Goal: Find contact information: Find contact information

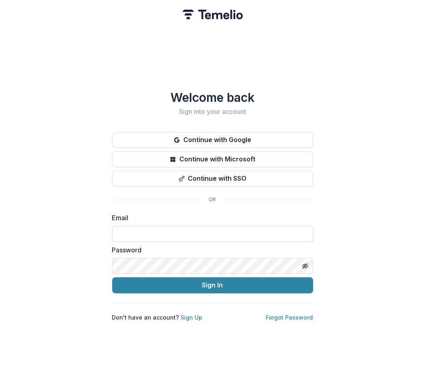
click at [191, 226] on input at bounding box center [212, 234] width 201 height 16
click at [0, 386] on com-1password-button at bounding box center [0, 386] width 0 height 0
type input "**********"
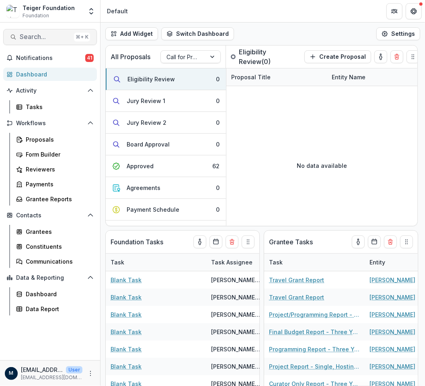
click at [22, 43] on button "Search... ⌘ + K" at bounding box center [50, 37] width 94 height 16
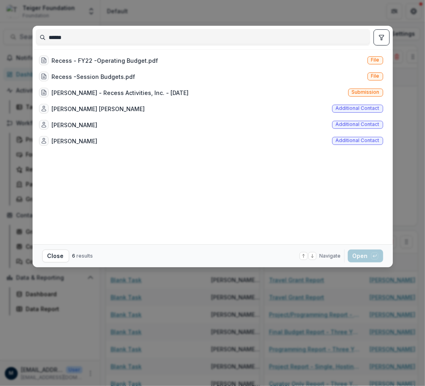
type input "******"
click at [129, 109] on div "[PERSON_NAME] [PERSON_NAME] Additional contact" at bounding box center [211, 109] width 351 height 16
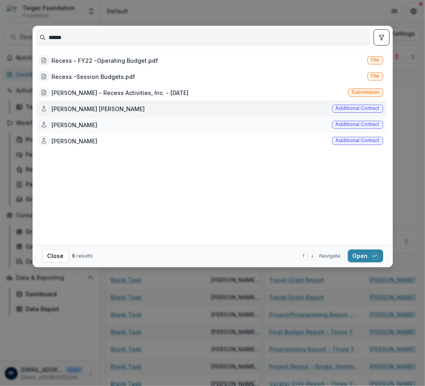
click at [124, 124] on div "[PERSON_NAME] Additional contact" at bounding box center [211, 125] width 351 height 16
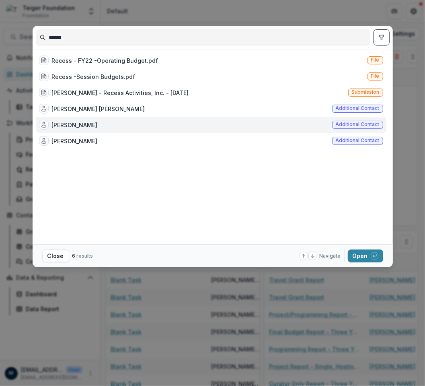
click at [124, 124] on div "[PERSON_NAME] Additional contact" at bounding box center [211, 125] width 351 height 16
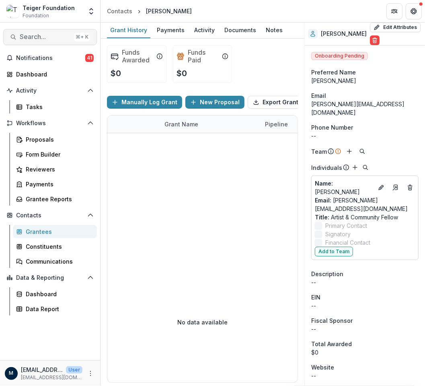
click at [33, 43] on button "Search... ⌘ + K" at bounding box center [50, 37] width 94 height 16
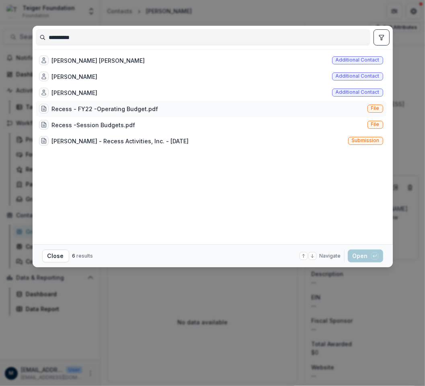
type input "**********"
click at [108, 107] on div "Recess - FY22 -Operating Budget.pdf" at bounding box center [105, 109] width 107 height 8
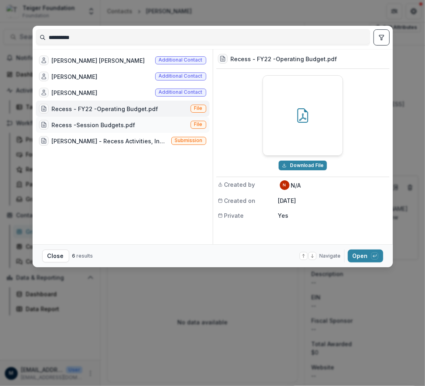
click at [88, 125] on div "Recess -Session Budgets.pdf" at bounding box center [94, 125] width 84 height 8
click at [91, 140] on div "[PERSON_NAME] - Recess Activities, Inc. - [DATE]" at bounding box center [110, 141] width 116 height 8
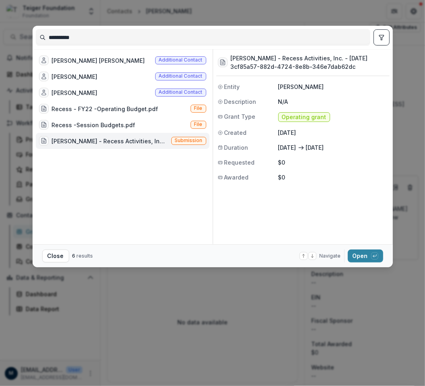
click at [91, 140] on div "[PERSON_NAME] - Recess Activities, Inc. - [DATE]" at bounding box center [110, 141] width 116 height 8
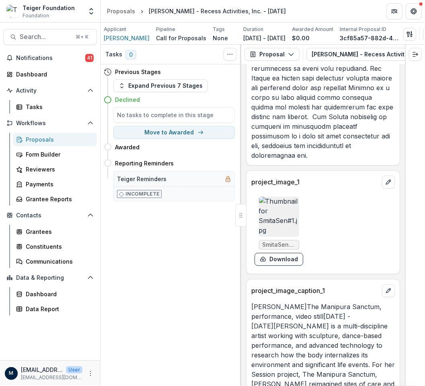
scroll to position [1195, 0]
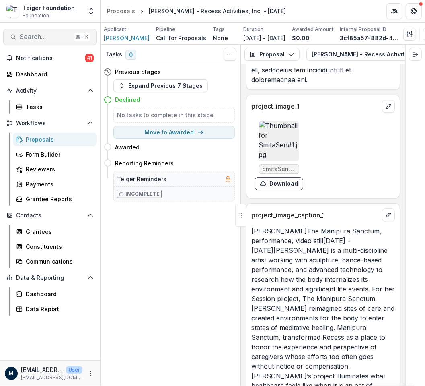
click at [41, 33] on button "Search... ⌘ + K" at bounding box center [50, 37] width 94 height 16
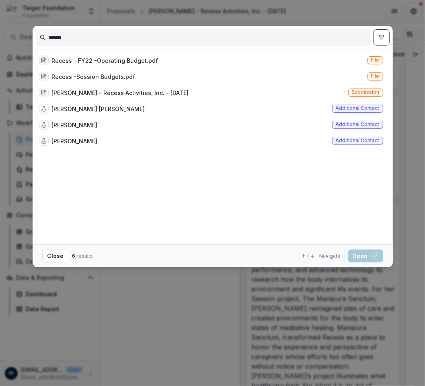
type input "******"
click at [94, 109] on div "[PERSON_NAME] [PERSON_NAME]" at bounding box center [98, 109] width 93 height 8
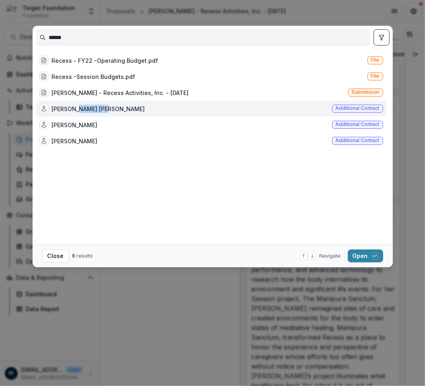
click at [94, 109] on div "[PERSON_NAME] [PERSON_NAME]" at bounding box center [98, 109] width 93 height 8
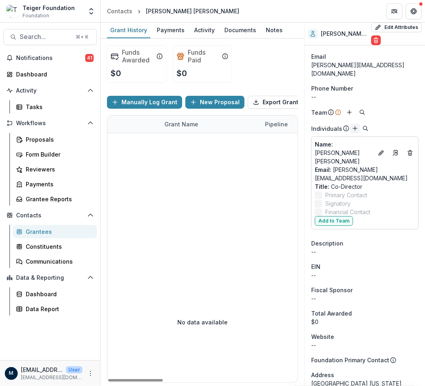
scroll to position [40, 0]
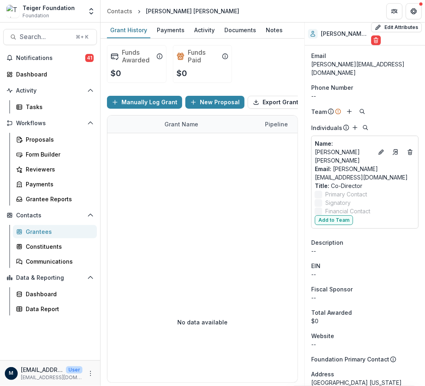
click at [382, 65] on div "[PERSON_NAME][EMAIL_ADDRESS][DOMAIN_NAME]" at bounding box center [365, 68] width 107 height 17
copy div "[PERSON_NAME][EMAIL_ADDRESS][DOMAIN_NAME]"
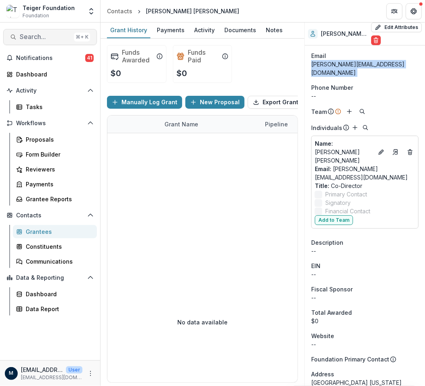
click at [29, 41] on span "Search..." at bounding box center [45, 37] width 51 height 8
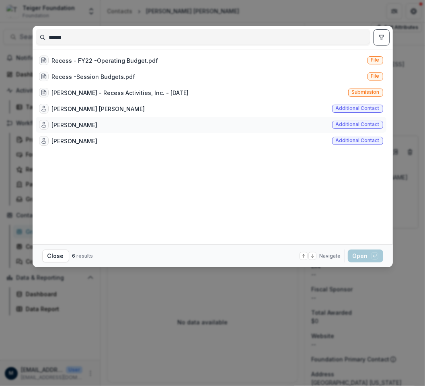
type input "******"
click at [89, 122] on div "[PERSON_NAME]" at bounding box center [75, 125] width 46 height 8
click at [103, 126] on div "[PERSON_NAME] Additional contact" at bounding box center [211, 125] width 351 height 16
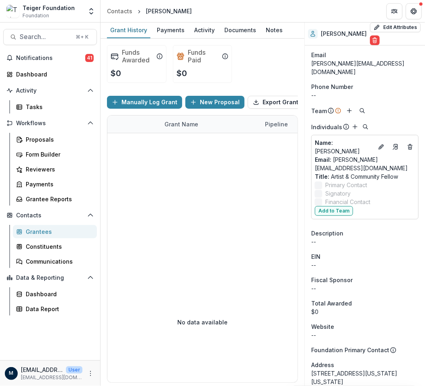
scroll to position [42, 0]
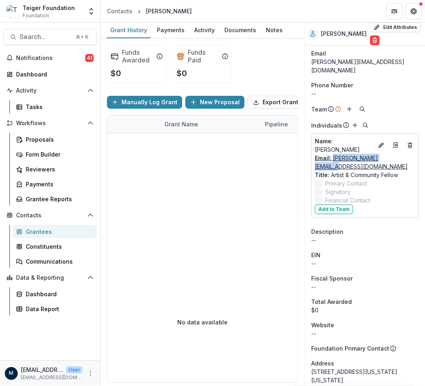
drag, startPoint x: 398, startPoint y: 152, endPoint x: 333, endPoint y: 152, distance: 64.4
click at [333, 154] on div "Email: [PERSON_NAME][EMAIL_ADDRESS][DOMAIN_NAME]" at bounding box center [365, 162] width 100 height 17
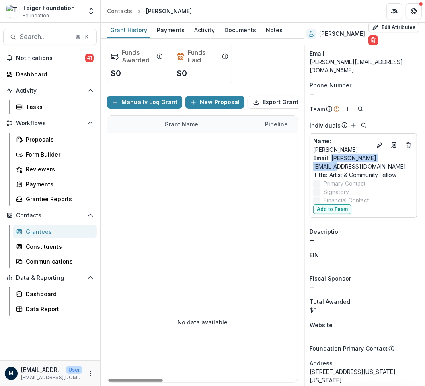
scroll to position [42, 4]
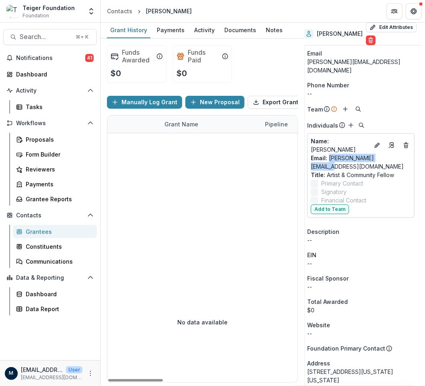
copy link "[PERSON_NAME][EMAIL_ADDRESS][DOMAIN_NAME]"
click at [68, 36] on span "Search..." at bounding box center [45, 37] width 51 height 8
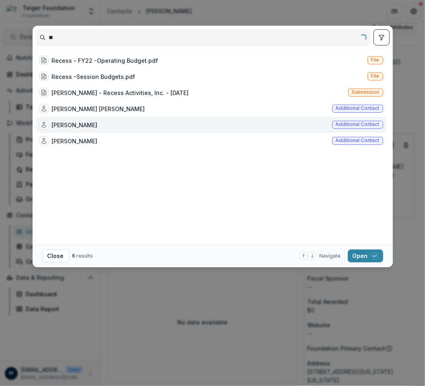
type input "*"
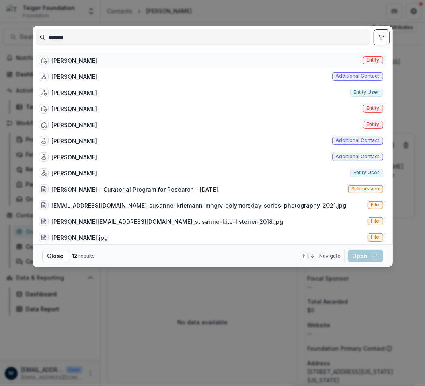
type input "*******"
click at [71, 59] on div "[PERSON_NAME]" at bounding box center [75, 60] width 46 height 8
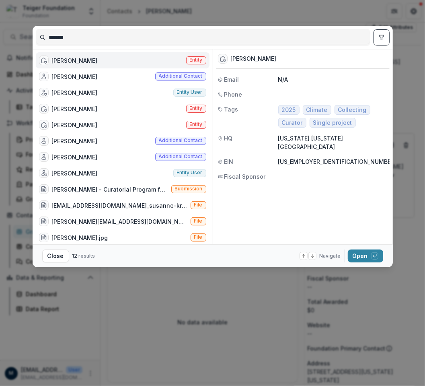
click at [71, 59] on div "[PERSON_NAME]" at bounding box center [75, 60] width 46 height 8
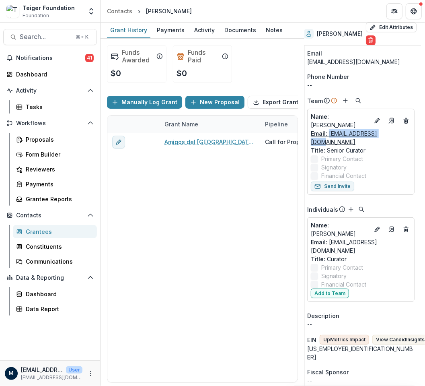
drag, startPoint x: 394, startPoint y: 134, endPoint x: 330, endPoint y: 136, distance: 63.6
click at [330, 136] on div "Email: [EMAIL_ADDRESS][DOMAIN_NAME]" at bounding box center [361, 137] width 100 height 17
copy link "[EMAIL_ADDRESS][DOMAIN_NAME]"
click at [50, 32] on button "Search... ⌘ + K" at bounding box center [50, 37] width 94 height 16
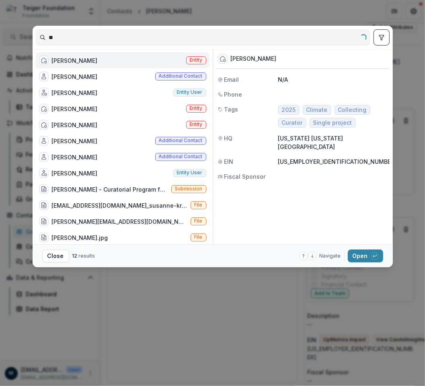
type input "*"
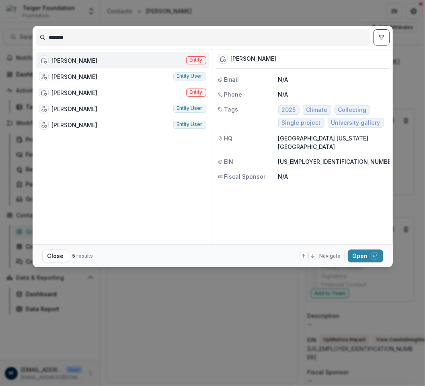
type input "******"
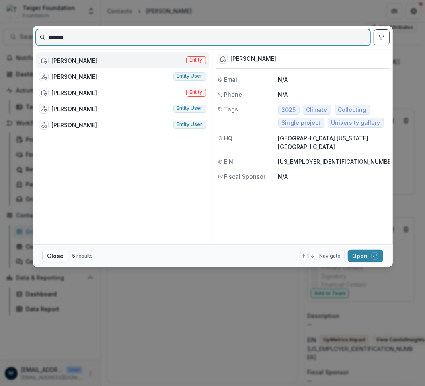
click at [87, 39] on input "******" at bounding box center [203, 37] width 334 height 13
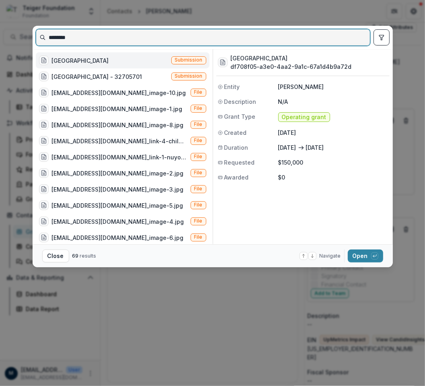
type input "********"
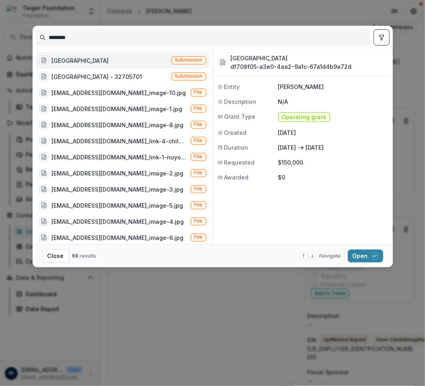
click at [85, 63] on div "[GEOGRAPHIC_DATA]" at bounding box center [80, 60] width 57 height 8
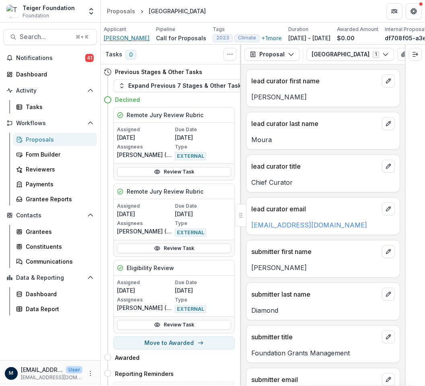
click at [123, 41] on span "[PERSON_NAME]" at bounding box center [127, 38] width 46 height 8
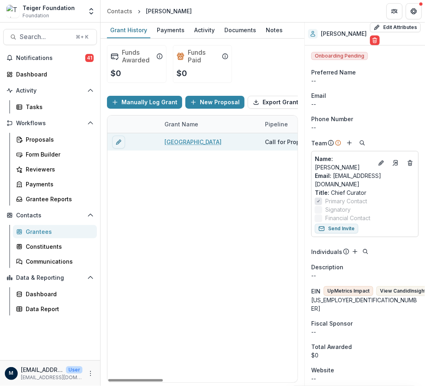
click at [191, 145] on link "[GEOGRAPHIC_DATA]" at bounding box center [193, 142] width 57 height 8
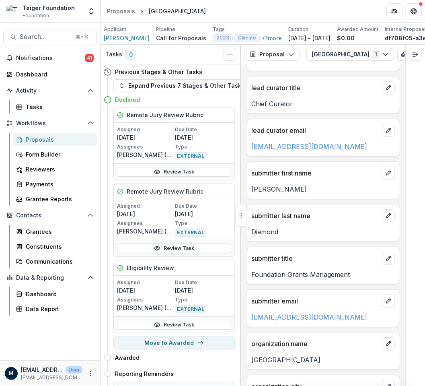
scroll to position [113, 0]
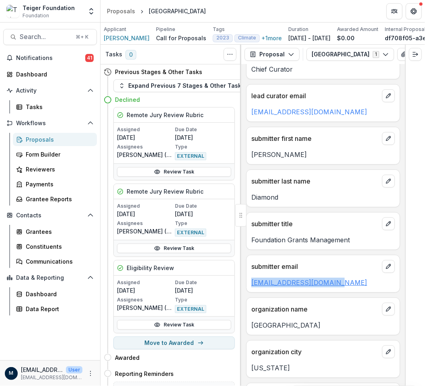
drag, startPoint x: 337, startPoint y: 284, endPoint x: 251, endPoint y: 284, distance: 85.7
click at [252, 284] on p "[EMAIL_ADDRESS][DOMAIN_NAME]" at bounding box center [324, 283] width 144 height 10
copy link "[EMAIL_ADDRESS][DOMAIN_NAME]"
click at [38, 37] on span "Search..." at bounding box center [45, 37] width 51 height 8
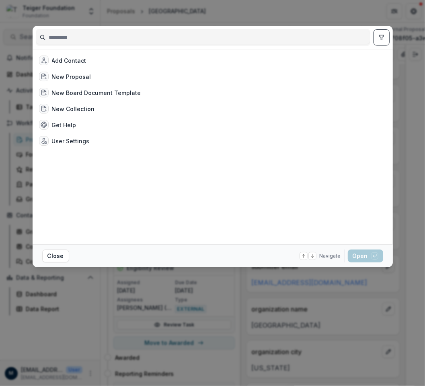
type input "*"
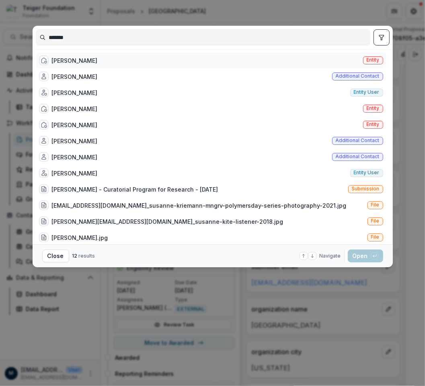
type input "*******"
click at [80, 60] on div "[PERSON_NAME]" at bounding box center [75, 60] width 46 height 8
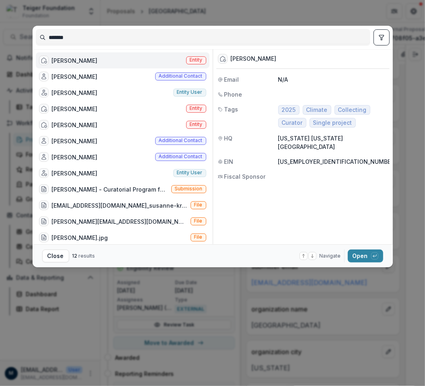
click at [80, 60] on div "[PERSON_NAME]" at bounding box center [75, 60] width 46 height 8
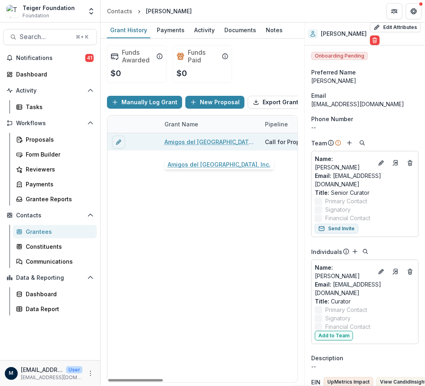
click at [195, 146] on link "Amigos del [GEOGRAPHIC_DATA], Inc." at bounding box center [210, 142] width 91 height 8
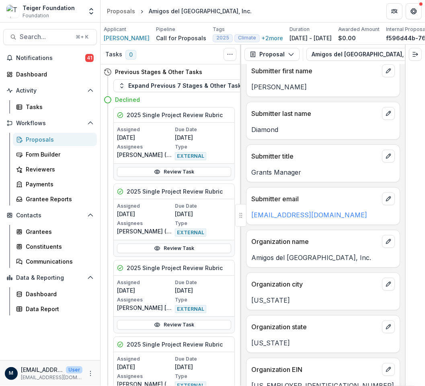
scroll to position [228, 0]
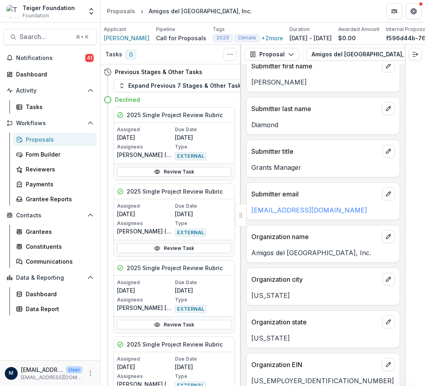
click at [335, 212] on p "[EMAIL_ADDRESS][DOMAIN_NAME]" at bounding box center [324, 210] width 144 height 10
drag, startPoint x: 331, startPoint y: 209, endPoint x: 247, endPoint y: 209, distance: 84.1
click at [247, 209] on div "[EMAIL_ADDRESS][DOMAIN_NAME]" at bounding box center [323, 210] width 153 height 10
copy link "[EMAIL_ADDRESS][DOMAIN_NAME]"
click at [43, 39] on span "Search..." at bounding box center [45, 37] width 51 height 8
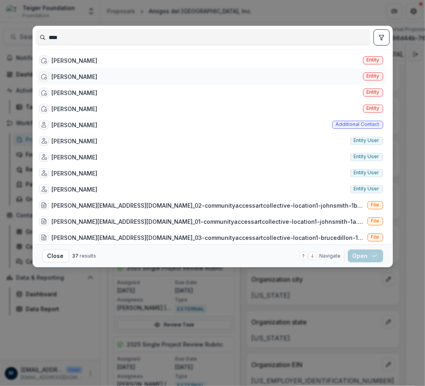
type input "****"
click at [71, 71] on div "[PERSON_NAME] Entity" at bounding box center [211, 76] width 351 height 16
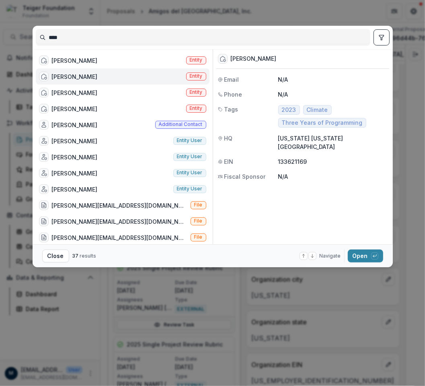
click at [71, 71] on div "[PERSON_NAME] Entity" at bounding box center [123, 76] width 174 height 16
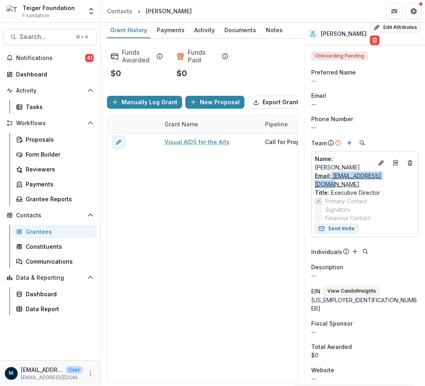
drag, startPoint x: 394, startPoint y: 167, endPoint x: 332, endPoint y: 167, distance: 61.6
click at [332, 171] on div "Email: [EMAIL_ADDRESS][DOMAIN_NAME]" at bounding box center [365, 179] width 100 height 17
copy link "[EMAIL_ADDRESS][DOMAIN_NAME]"
click at [40, 35] on span "Search..." at bounding box center [45, 37] width 51 height 8
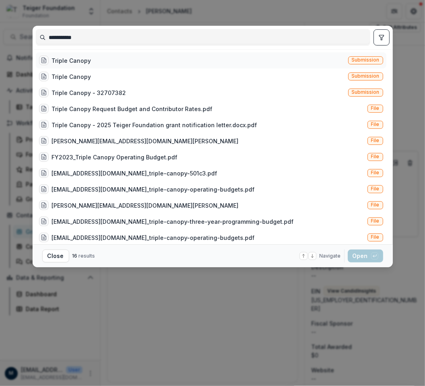
type input "**********"
click at [59, 57] on div "Triple Canopy" at bounding box center [71, 60] width 39 height 8
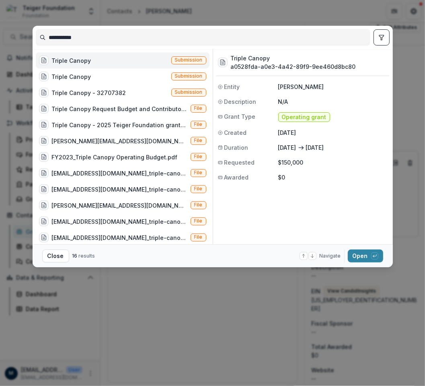
click at [59, 57] on div "Triple Canopy" at bounding box center [71, 60] width 39 height 8
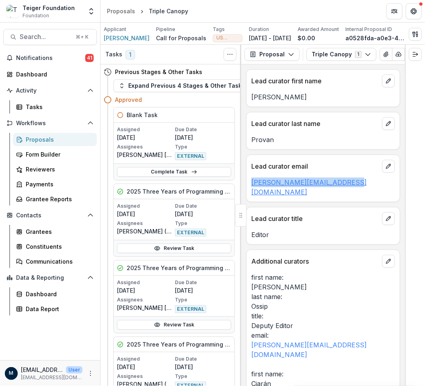
drag, startPoint x: 359, startPoint y: 186, endPoint x: 252, endPoint y: 183, distance: 106.7
click at [252, 183] on p "[PERSON_NAME][EMAIL_ADDRESS][DOMAIN_NAME]" at bounding box center [324, 186] width 144 height 19
copy link "[PERSON_NAME][EMAIL_ADDRESS][DOMAIN_NAME]"
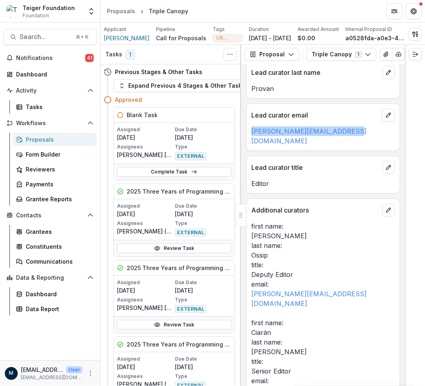
scroll to position [52, 0]
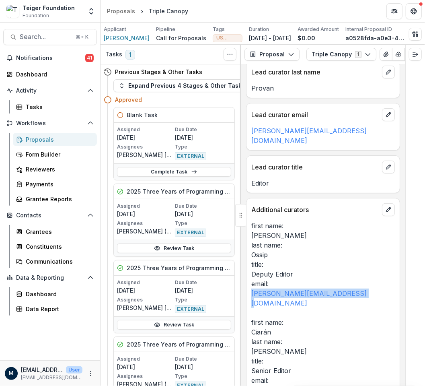
drag, startPoint x: 366, startPoint y: 286, endPoint x: 246, endPoint y: 287, distance: 120.3
click at [246, 287] on div "Lead curator first name [PERSON_NAME] Lead curator last name [PERSON_NAME] Lead…" at bounding box center [323, 225] width 164 height 322
copy link "[PERSON_NAME][EMAIL_ADDRESS][DOMAIN_NAME]"
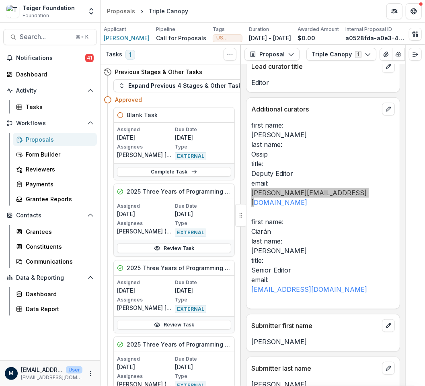
scroll to position [179, 0]
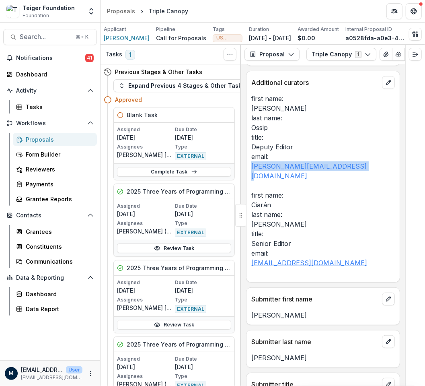
drag, startPoint x: 361, startPoint y: 242, endPoint x: 252, endPoint y: 244, distance: 109.1
click at [252, 244] on p "first name: [PERSON_NAME] last name: [PERSON_NAME] title: Deputy Editor email: …" at bounding box center [324, 186] width 144 height 184
copy link "[EMAIL_ADDRESS][DOMAIN_NAME]"
click at [265, 185] on p "first name: [PERSON_NAME] last name: [PERSON_NAME] title: Deputy Editor email: …" at bounding box center [324, 186] width 144 height 184
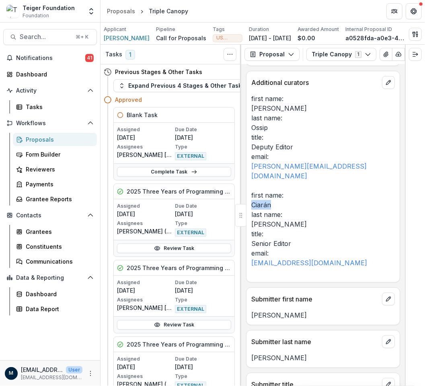
click at [265, 185] on p "first name: [PERSON_NAME] last name: [PERSON_NAME] title: Deputy Editor email: …" at bounding box center [324, 186] width 144 height 184
copy p "Ciarán"
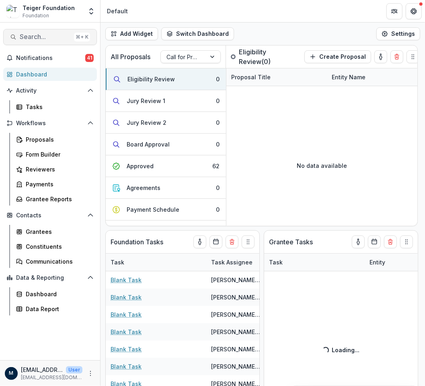
click at [41, 39] on span "Search..." at bounding box center [45, 37] width 51 height 8
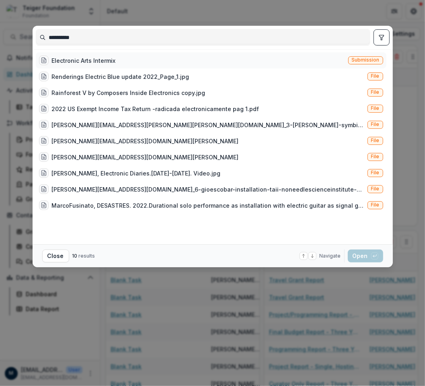
type input "**********"
click at [86, 61] on div "Electronic Arts Intermix" at bounding box center [84, 60] width 64 height 8
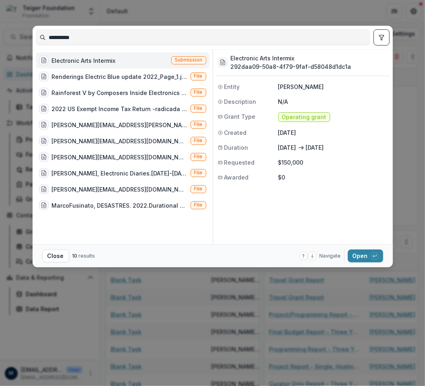
click at [86, 61] on div "Electronic Arts Intermix" at bounding box center [84, 60] width 64 height 8
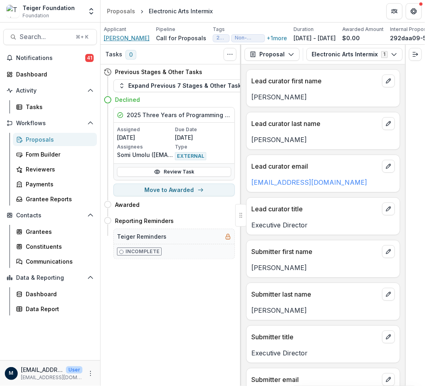
click at [110, 38] on span "Rebecca Cleman" at bounding box center [127, 38] width 46 height 8
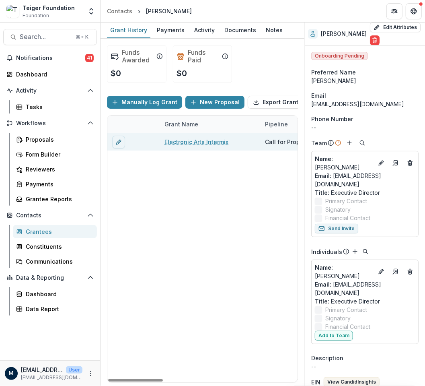
click at [177, 146] on link "Electronic Arts Intermix" at bounding box center [197, 142] width 64 height 8
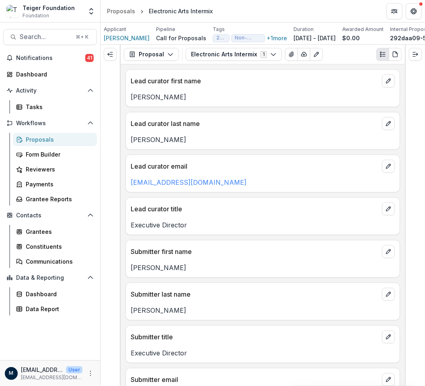
drag, startPoint x: 244, startPoint y: 217, endPoint x: 367, endPoint y: 2, distance: 247.4
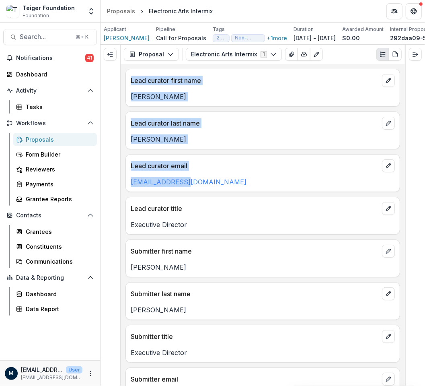
drag, startPoint x: 193, startPoint y: 181, endPoint x: 120, endPoint y: 183, distance: 72.9
click at [120, 183] on div "Proposal Proposal Payments Reports Grant Agreements Board Summaries Bank Detail…" at bounding box center [263, 215] width 325 height 341
click at [188, 185] on p "rcleman@eai.org" at bounding box center [263, 182] width 264 height 10
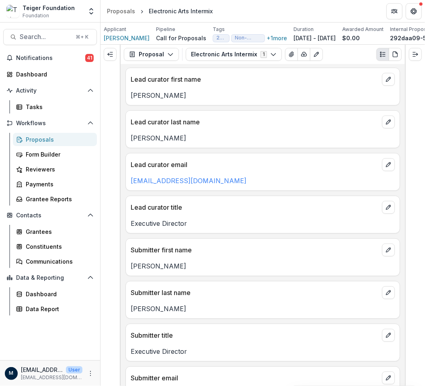
scroll to position [0, 0]
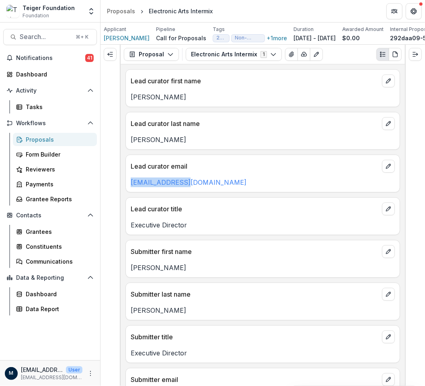
drag, startPoint x: 198, startPoint y: 182, endPoint x: 128, endPoint y: 181, distance: 70.8
click at [128, 181] on div "rcleman@eai.org" at bounding box center [263, 182] width 274 height 10
copy link "rcleman@eai.org"
